Goal: Find contact information: Find contact information

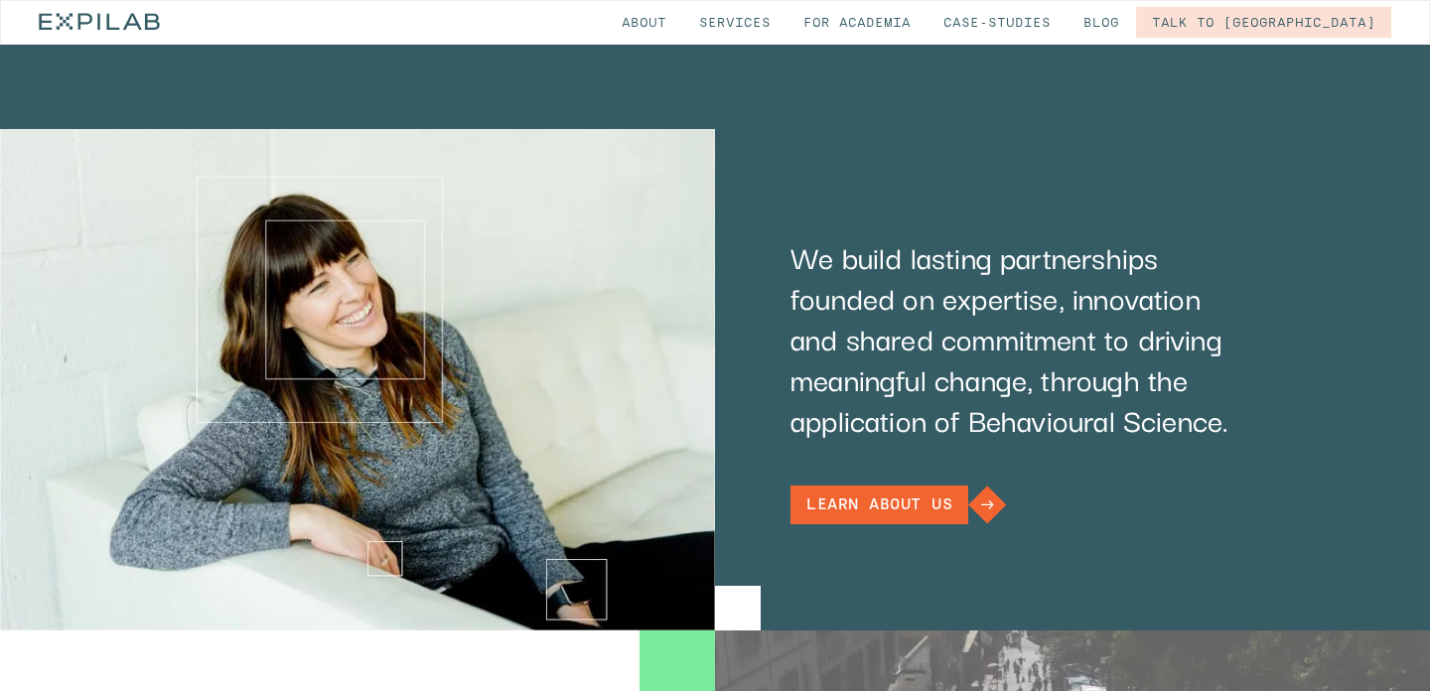
scroll to position [1177, 0]
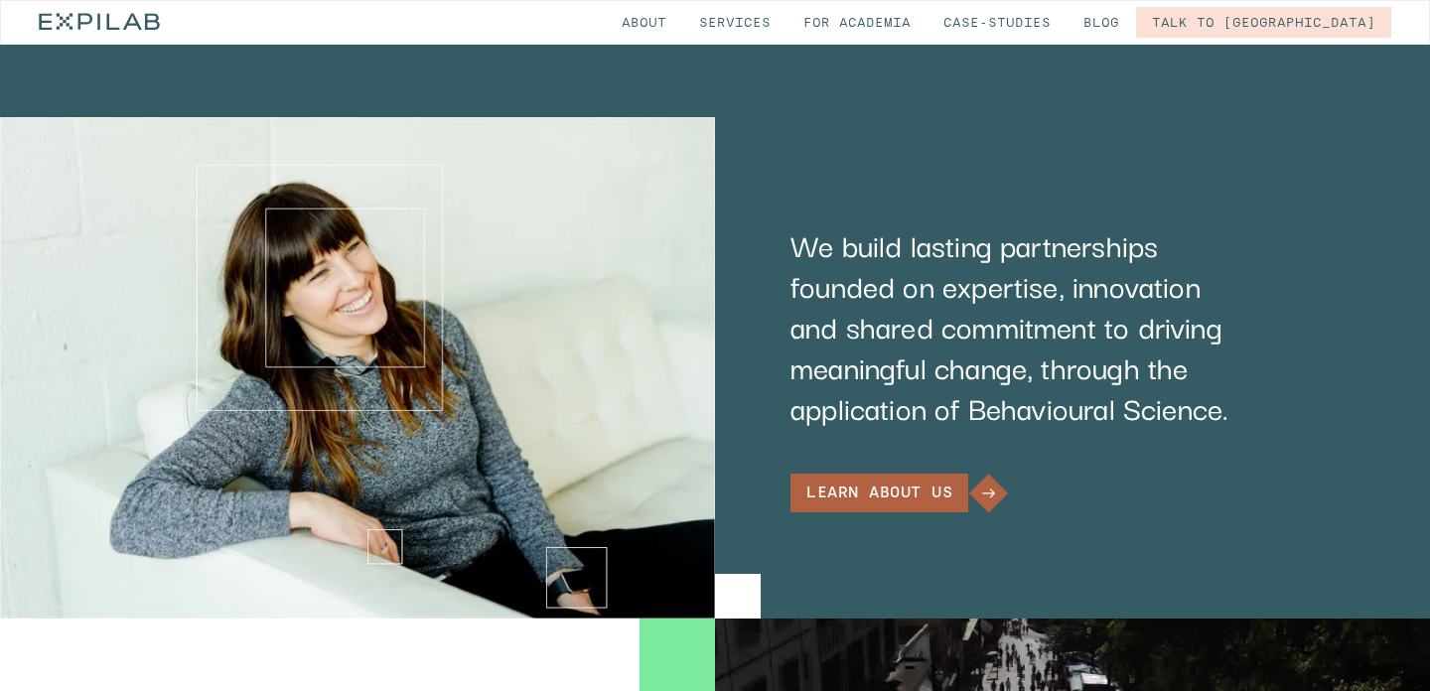
click at [857, 486] on div "Learn about us" at bounding box center [879, 493] width 146 height 15
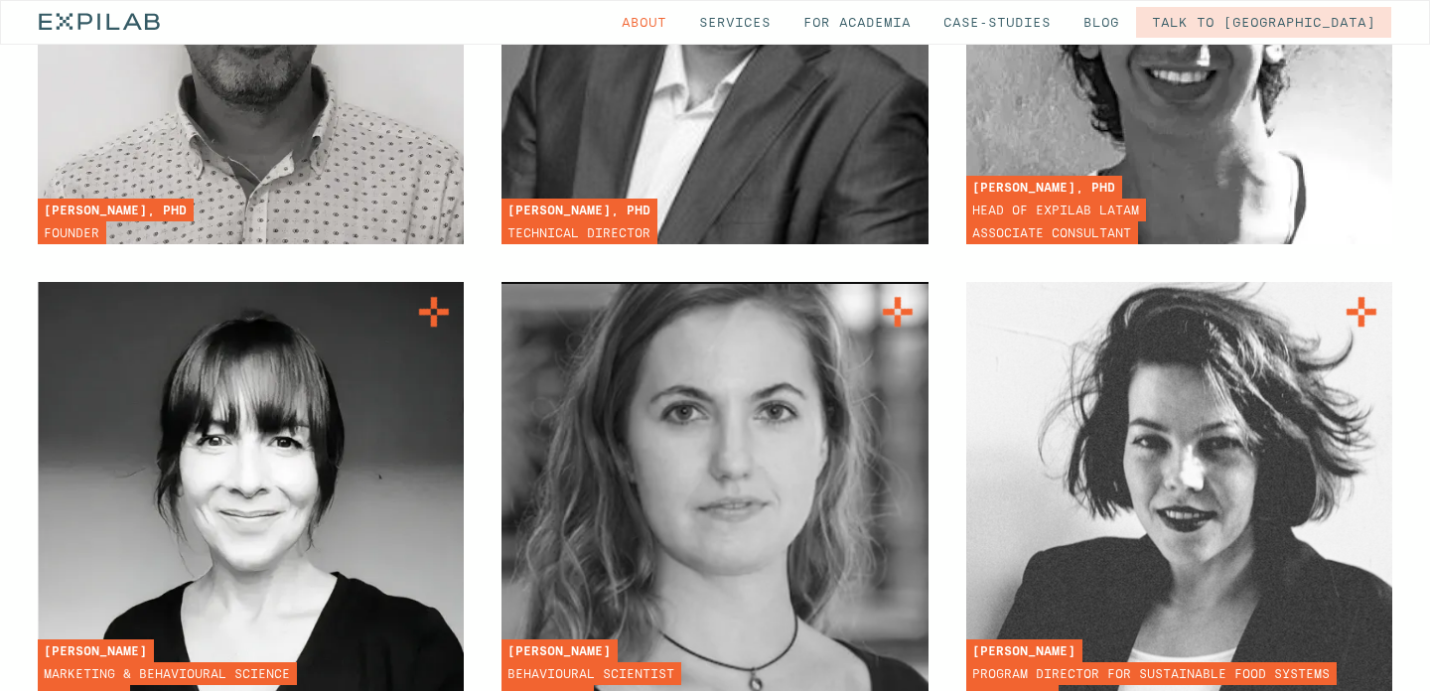
scroll to position [5287, 0]
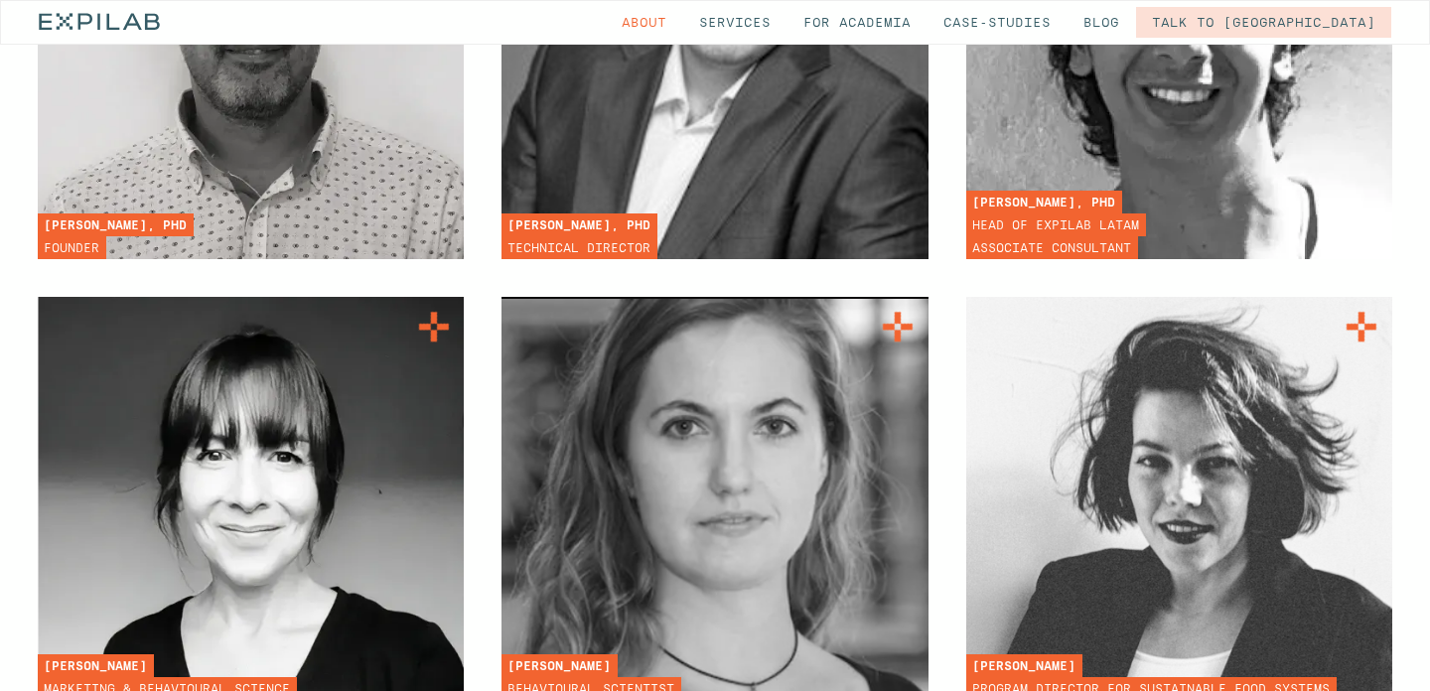
click at [0, 0] on div "Associate Consultant" at bounding box center [0, 0] width 0 height 0
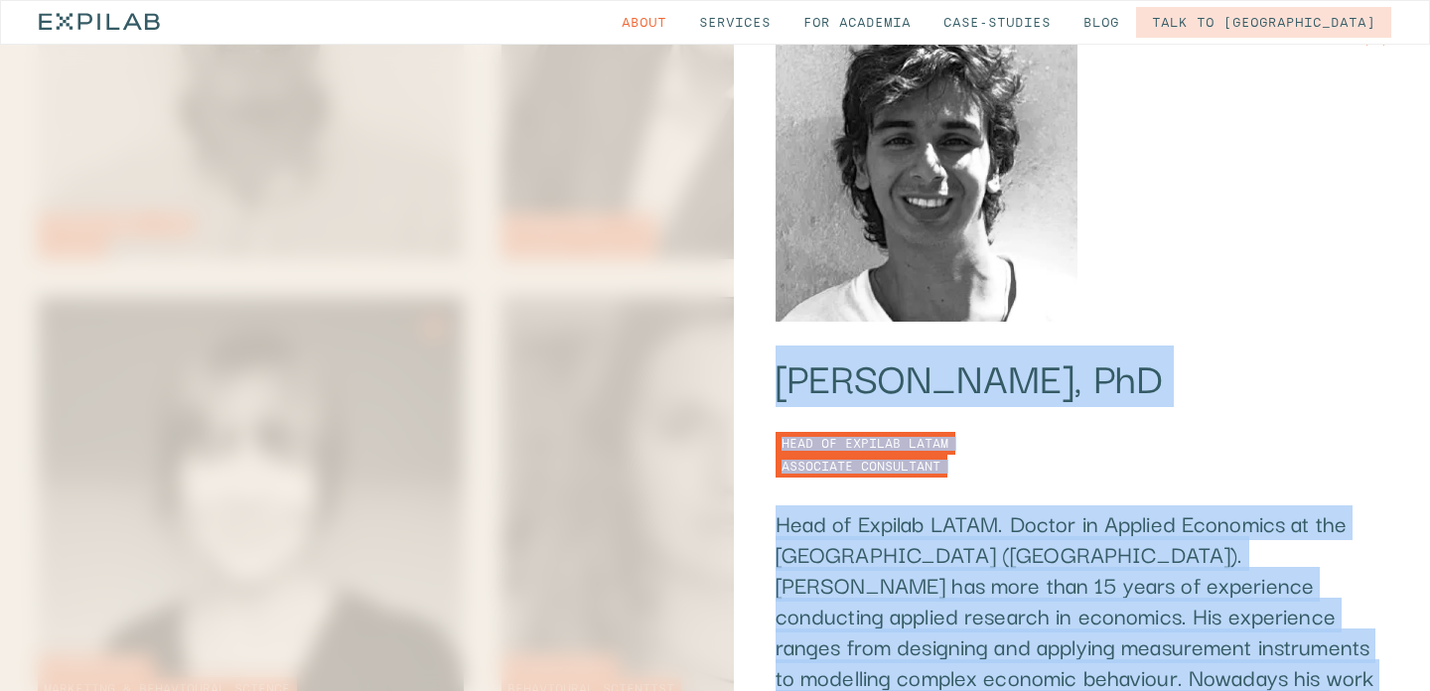
scroll to position [0, 0]
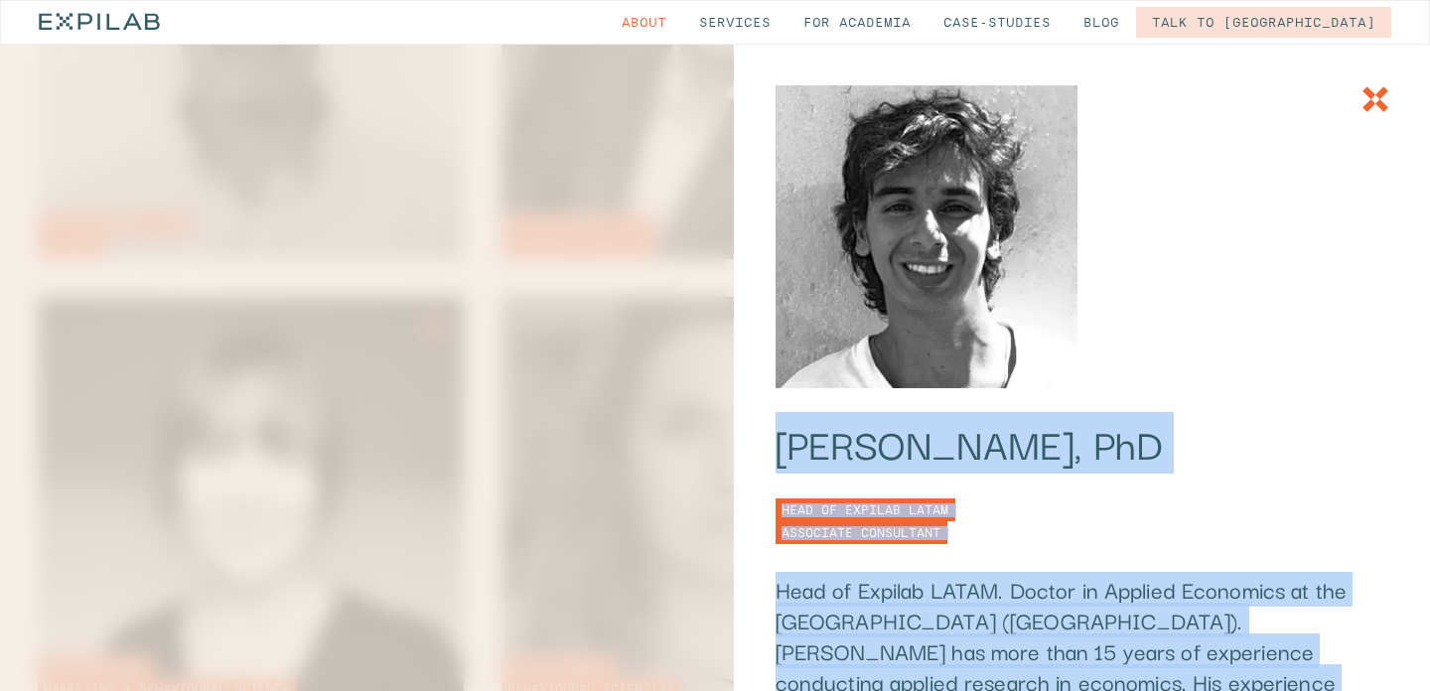
drag, startPoint x: 1032, startPoint y: 608, endPoint x: 769, endPoint y: 446, distance: 309.0
click at [0, 0] on div "Daniel Guerrero, PhD Head of EXPILAB LATAM Associate Consultant Head of Expilab…" at bounding box center [0, 0] width 0 height 0
click at [0, 0] on img at bounding box center [0, 0] width 0 height 0
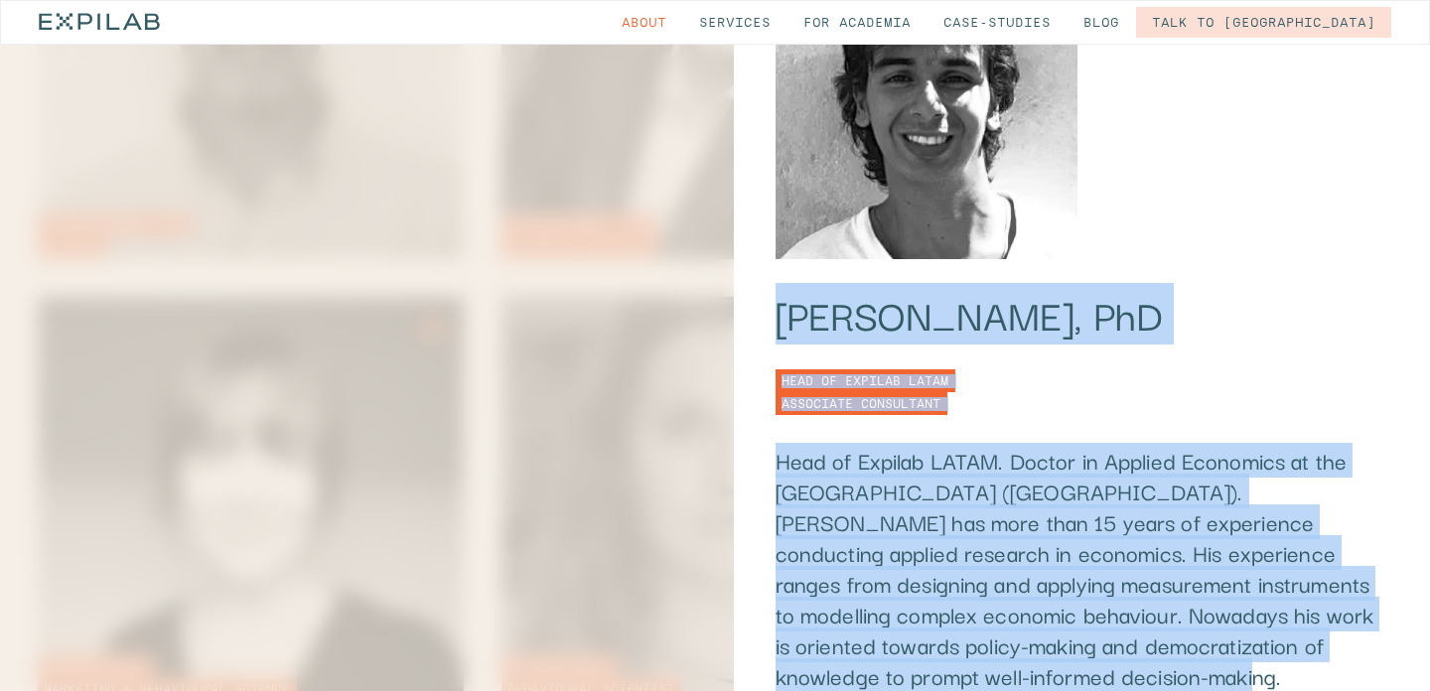
scroll to position [111, 0]
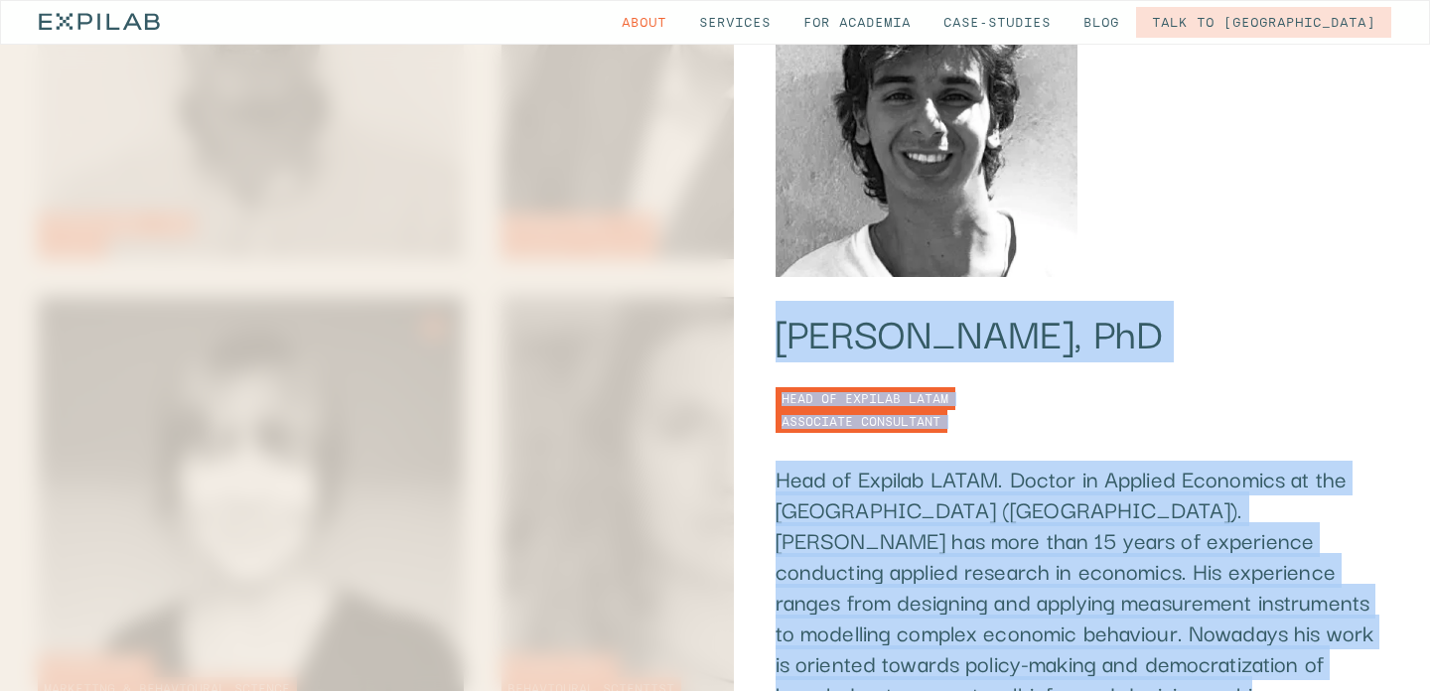
click at [0, 0] on img at bounding box center [0, 0] width 0 height 0
click at [0, 0] on div "Head of EXPILAB LATAM" at bounding box center [0, 0] width 0 height 0
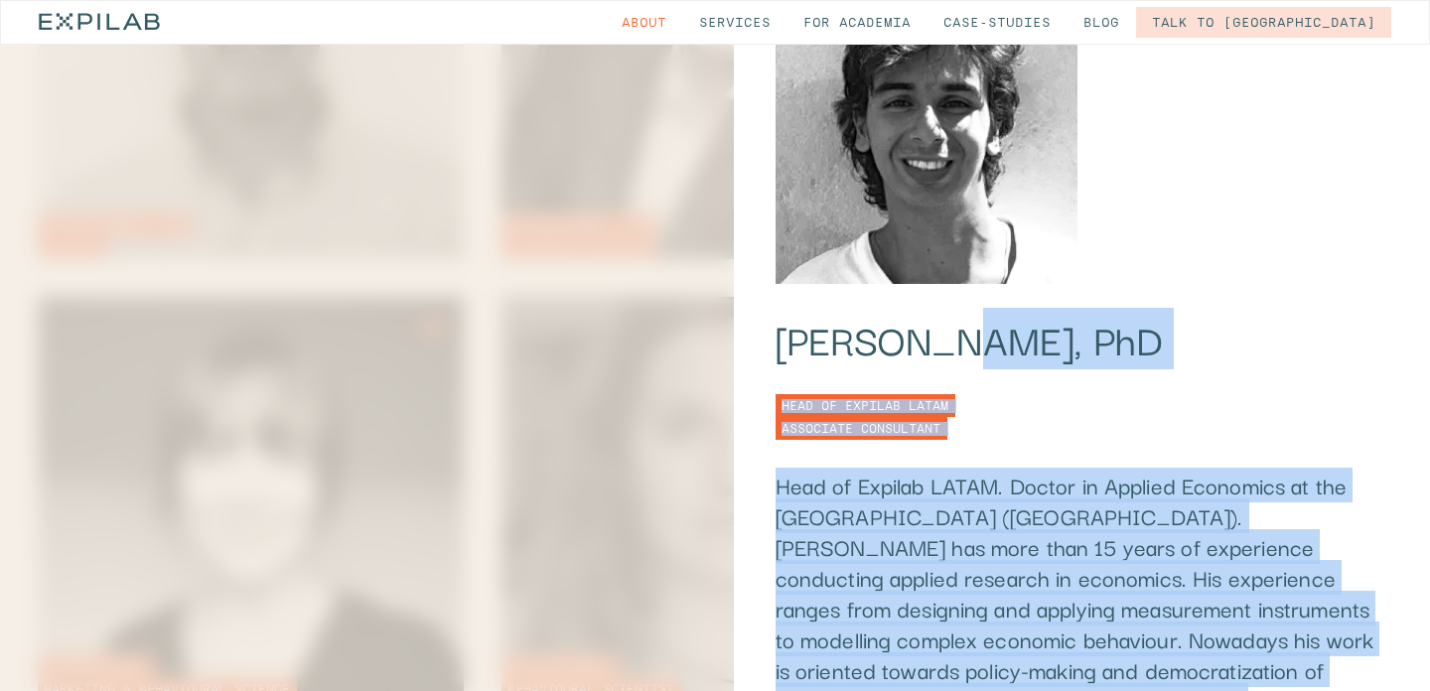
scroll to position [15, 0]
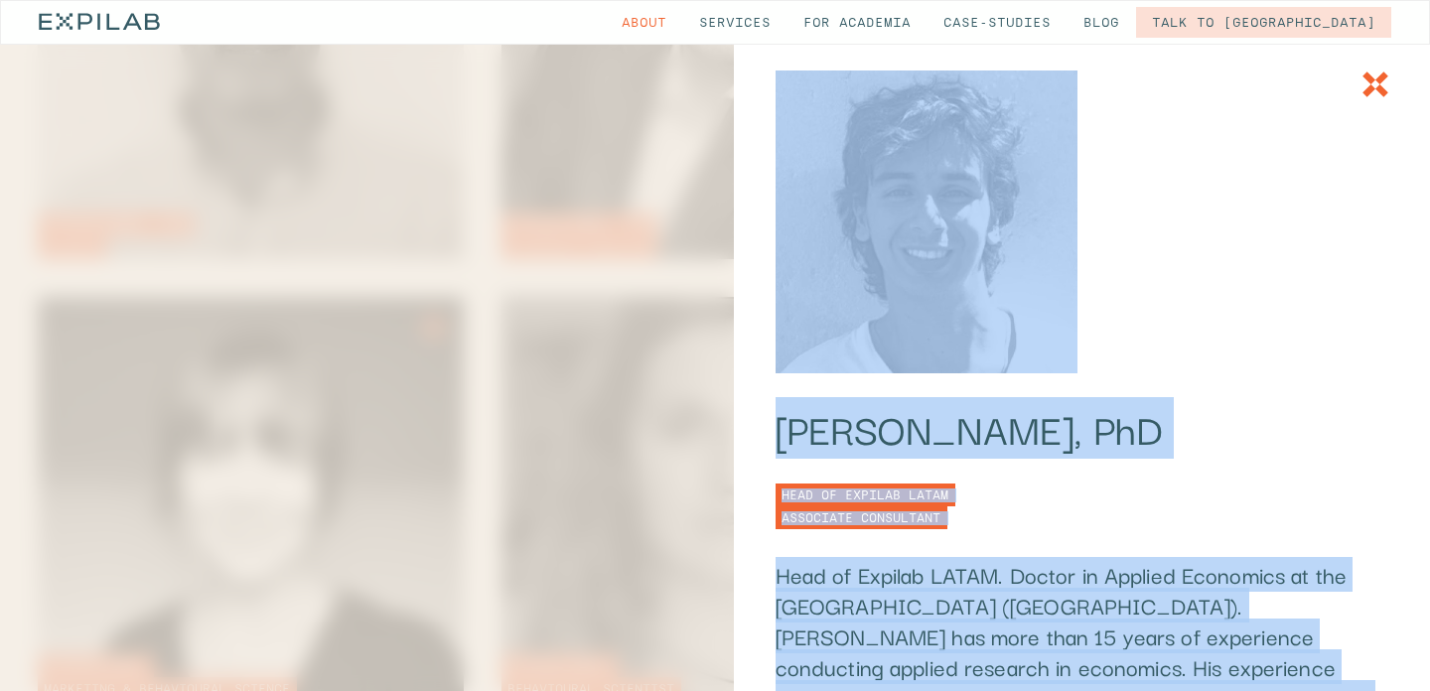
drag, startPoint x: 1017, startPoint y: 565, endPoint x: 749, endPoint y: 229, distance: 429.6
click at [0, 0] on div "Daniel Guerrero, PhD Head of EXPILAB LATAM Associate Consultant Head of Expilab…" at bounding box center [0, 0] width 0 height 0
copy div "Daniel Guerrero, PhD Head of EXPILAB LATAM Associate Consultant Head of Expilab…"
click at [0, 0] on div at bounding box center [0, 0] width 0 height 0
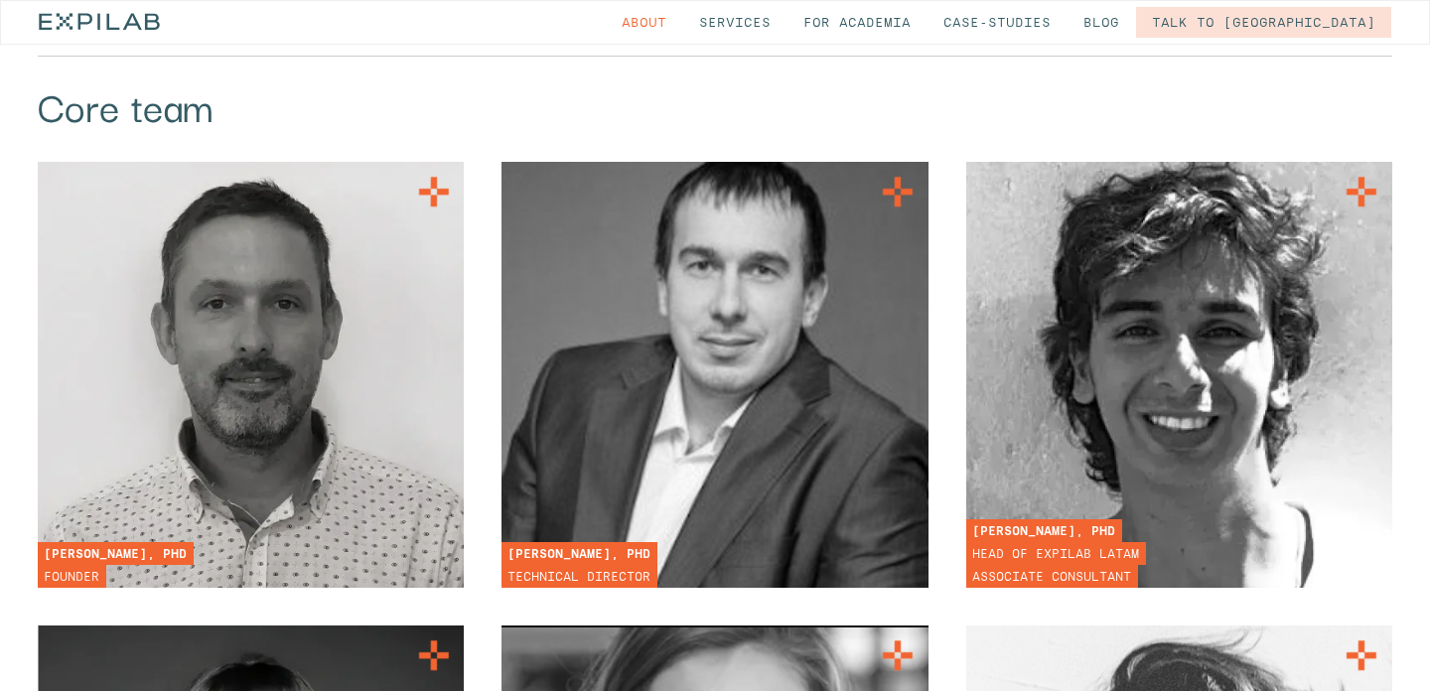
scroll to position [4915, 0]
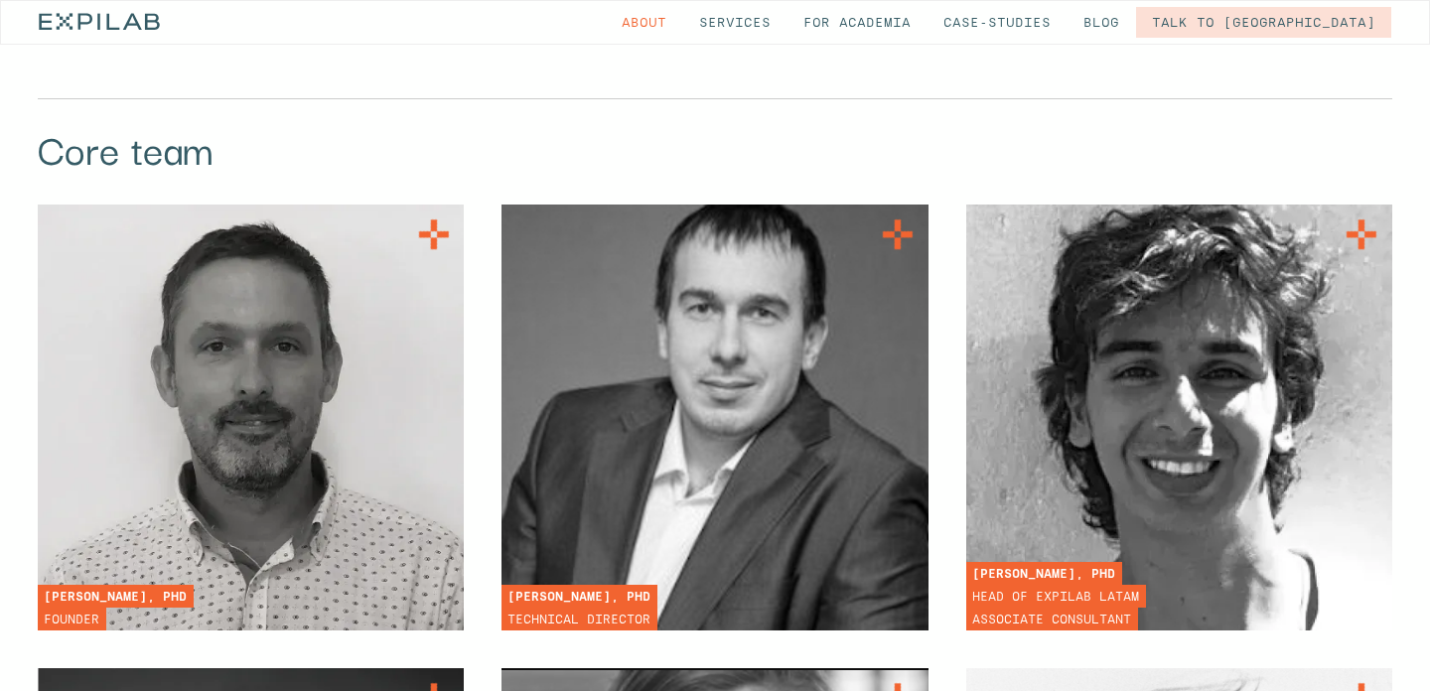
click at [464, 233] on img at bounding box center [251, 418] width 426 height 426
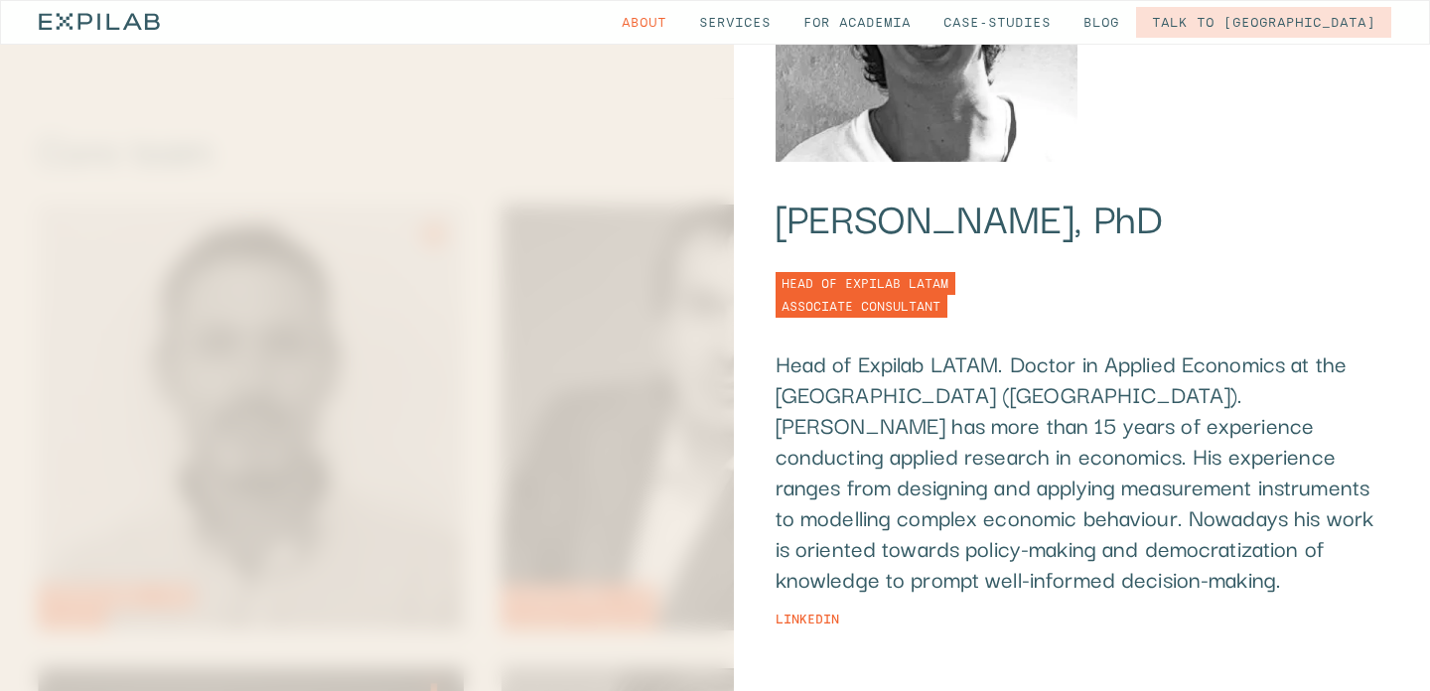
scroll to position [244, 0]
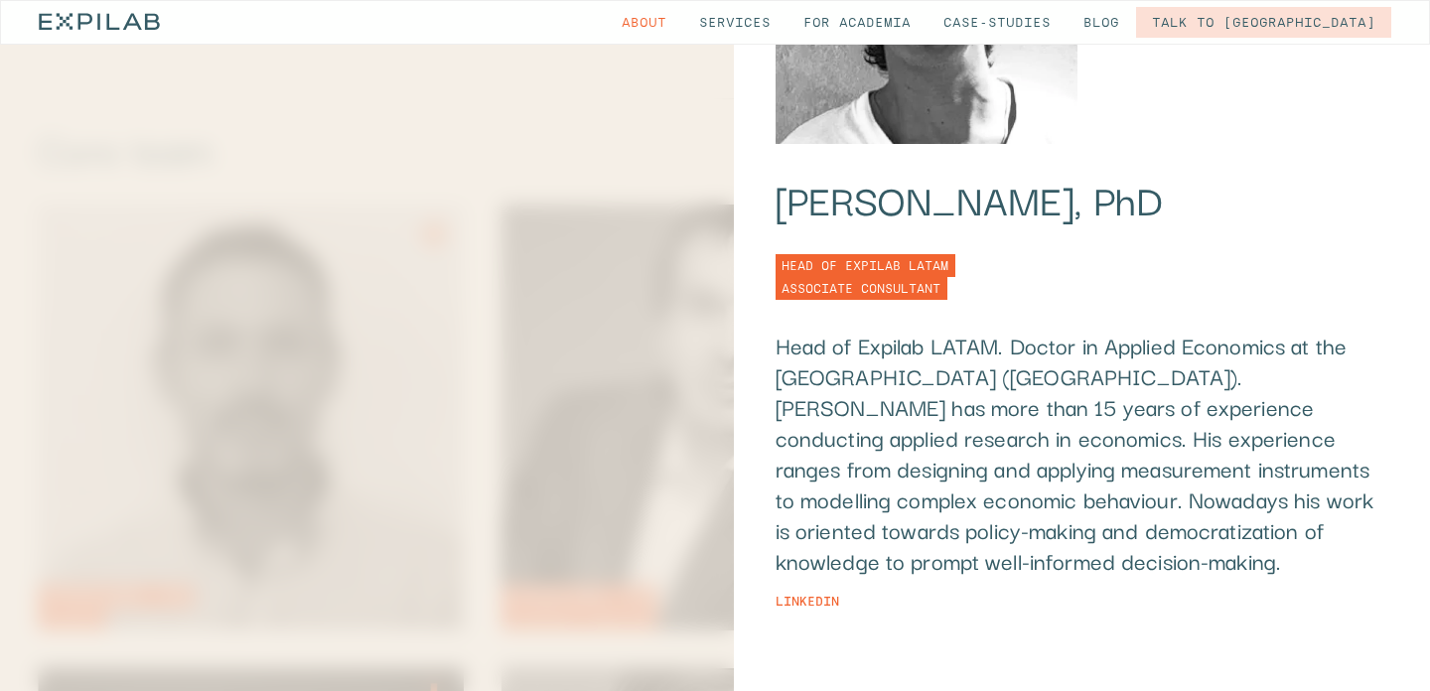
click at [0, 0] on div at bounding box center [0, 0] width 0 height 0
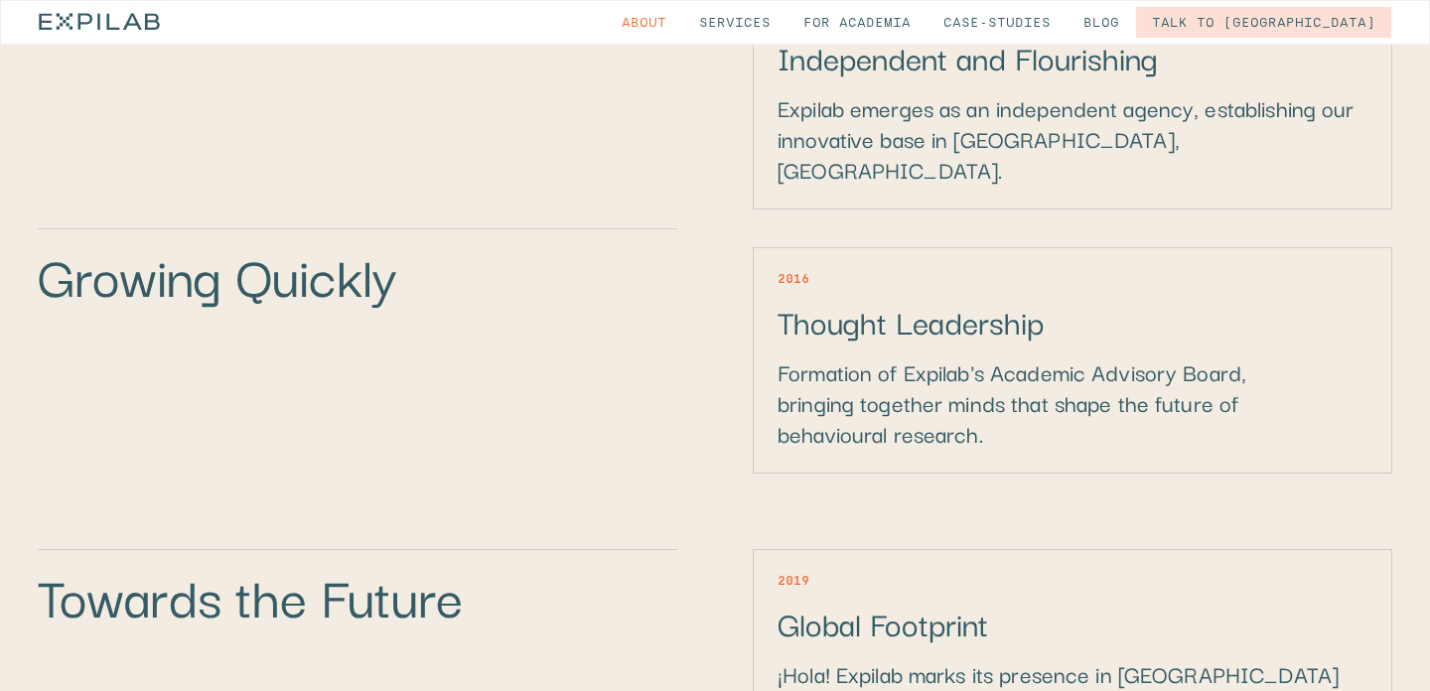
scroll to position [2860, 0]
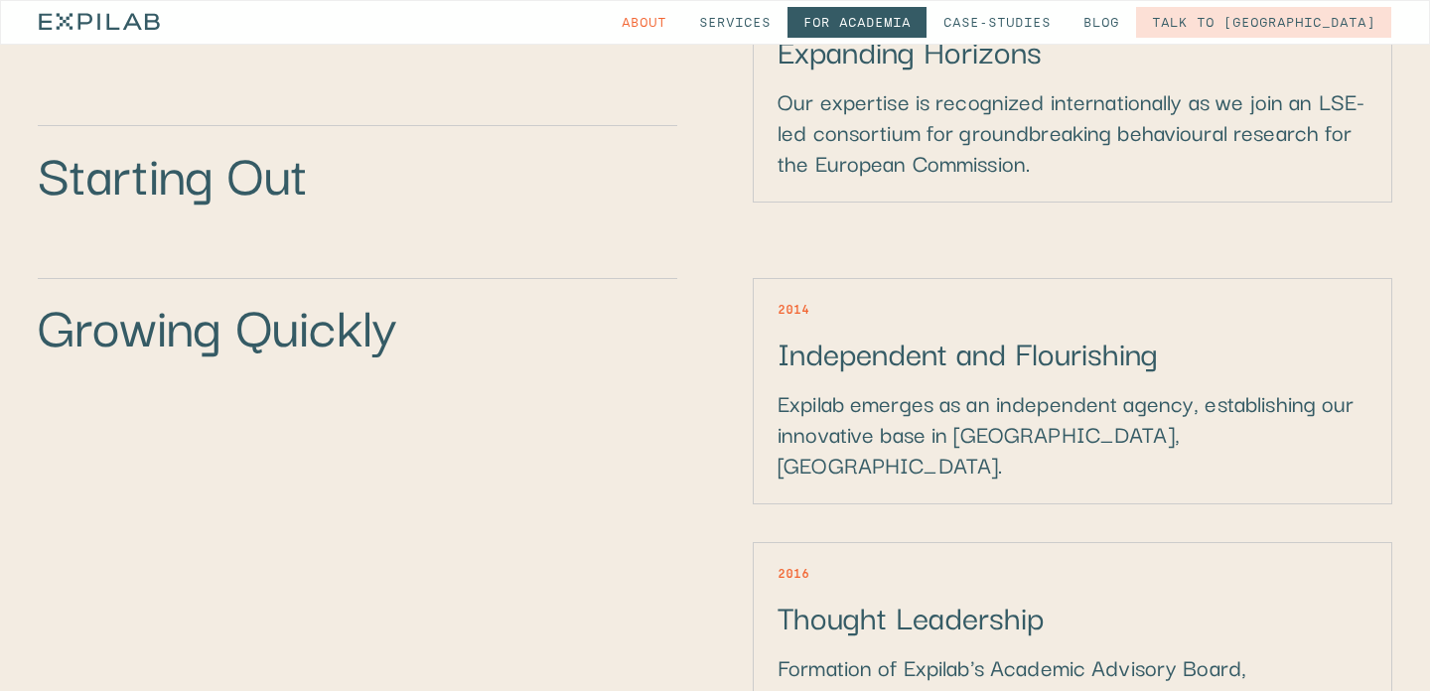
click at [927, 12] on link "for Academia" at bounding box center [857, 22] width 139 height 31
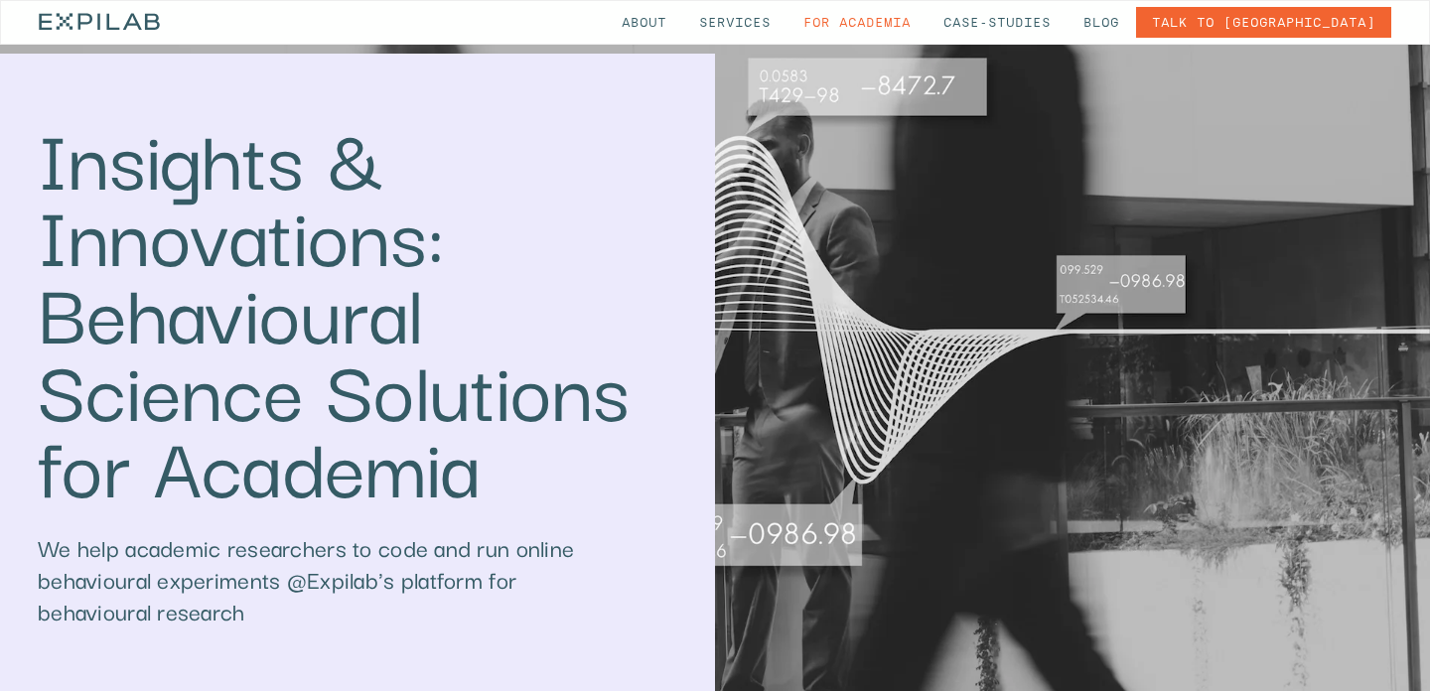
click at [1294, 19] on link "Talk to [GEOGRAPHIC_DATA]" at bounding box center [1263, 22] width 255 height 31
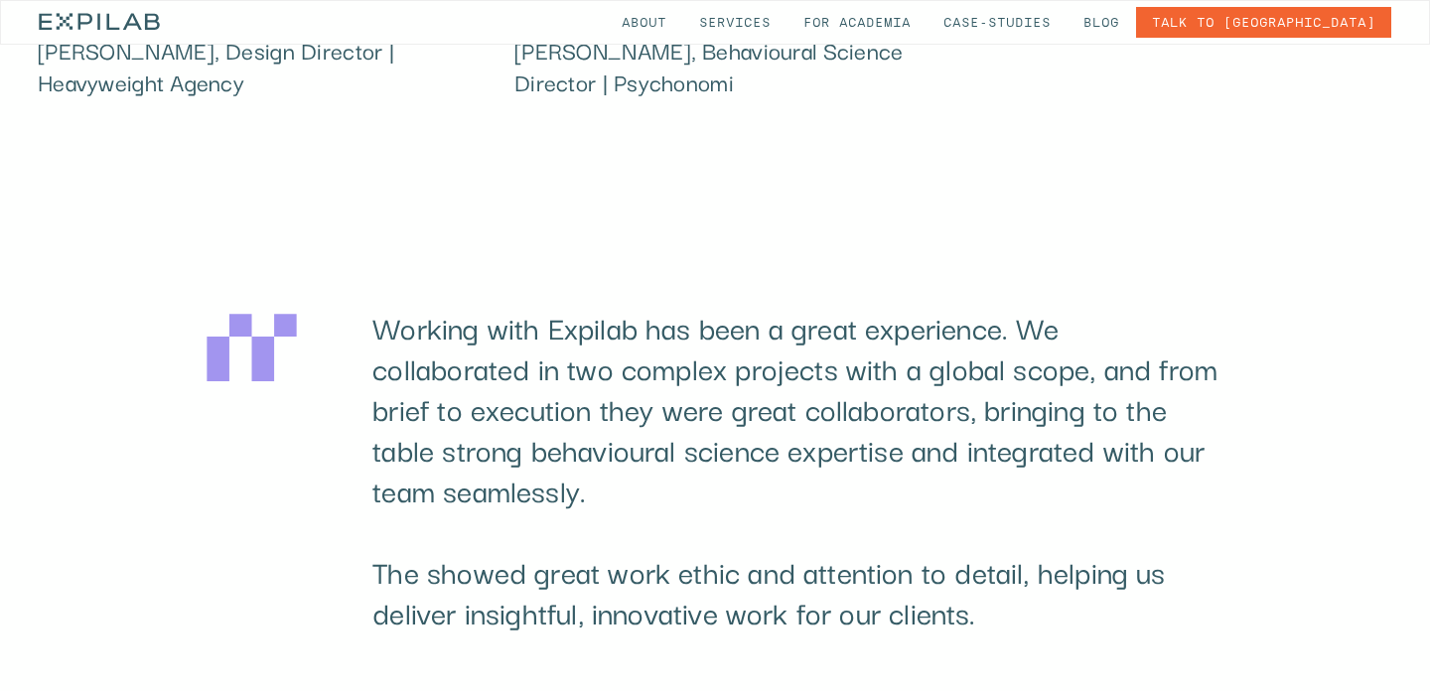
scroll to position [2980, 0]
